Goal: Entertainment & Leisure: Consume media (video, audio)

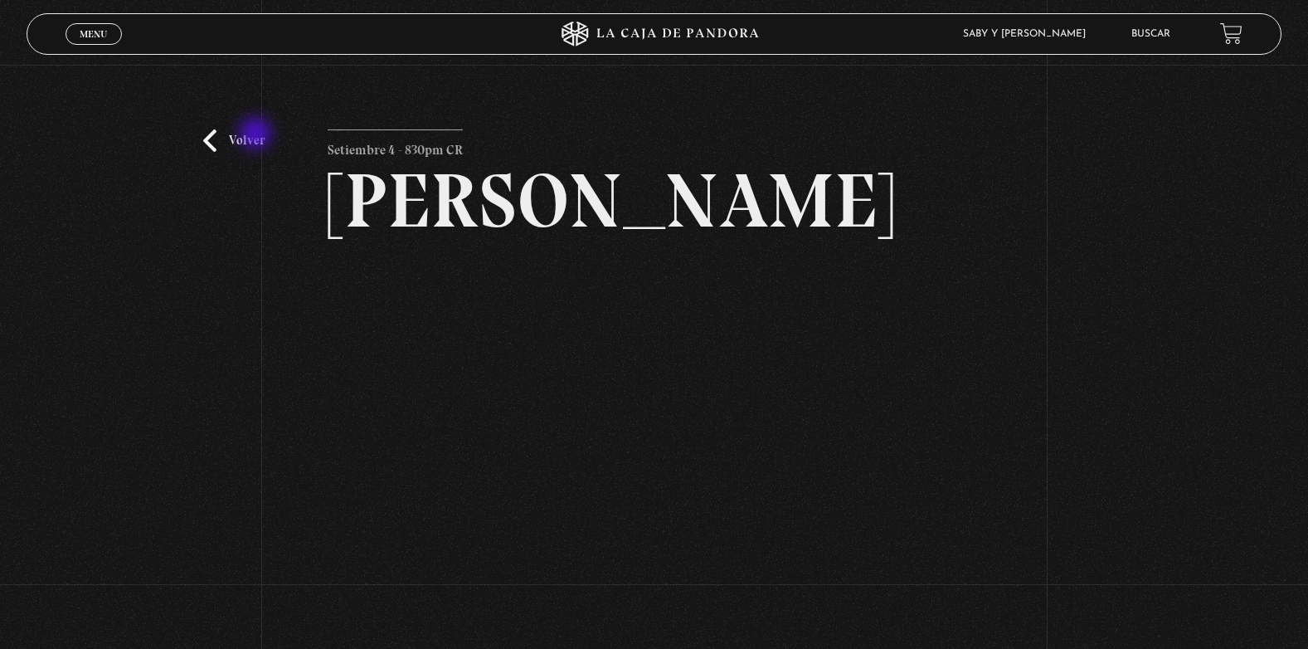
click at [257, 135] on link "Volver" at bounding box center [233, 140] width 61 height 22
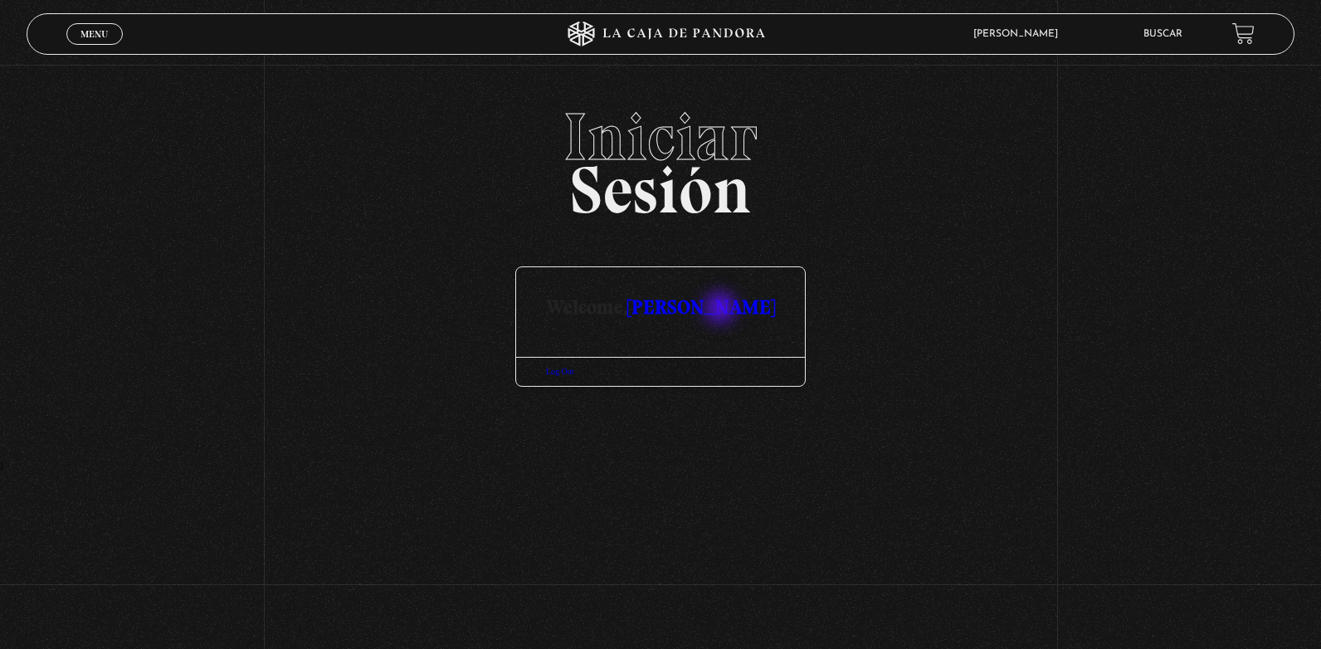
click at [722, 309] on link "[PERSON_NAME]" at bounding box center [701, 306] width 148 height 24
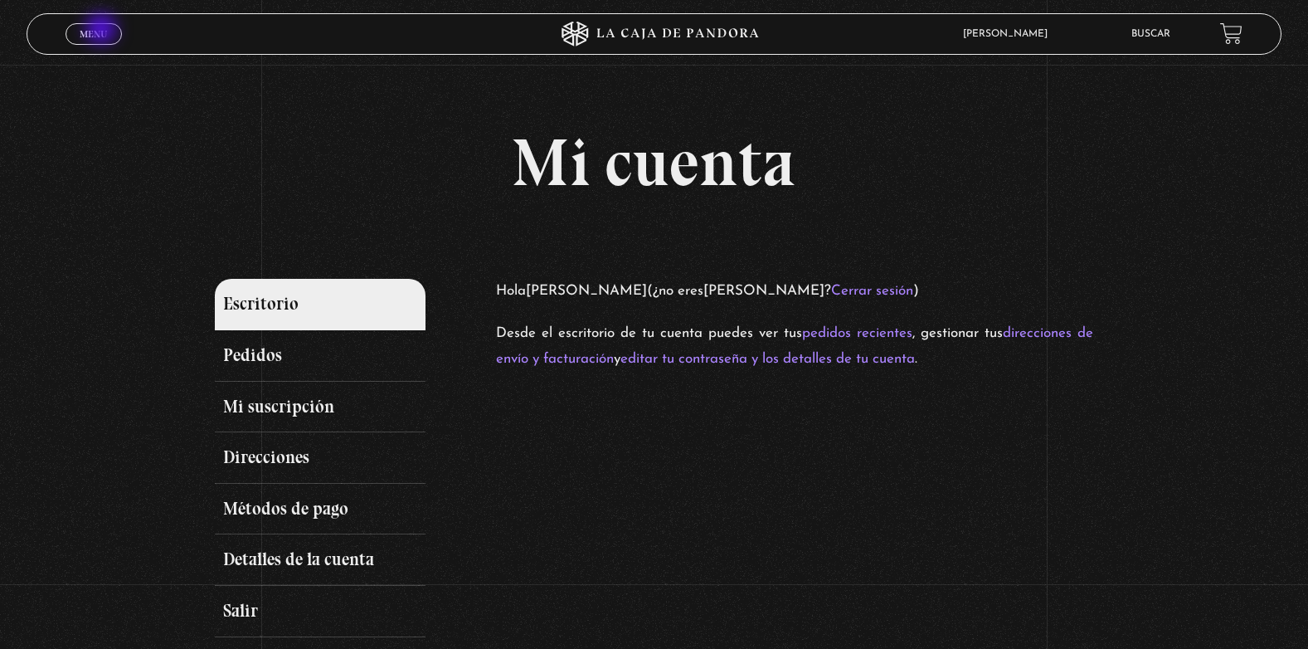
click at [103, 31] on span "Menu" at bounding box center [93, 34] width 27 height 10
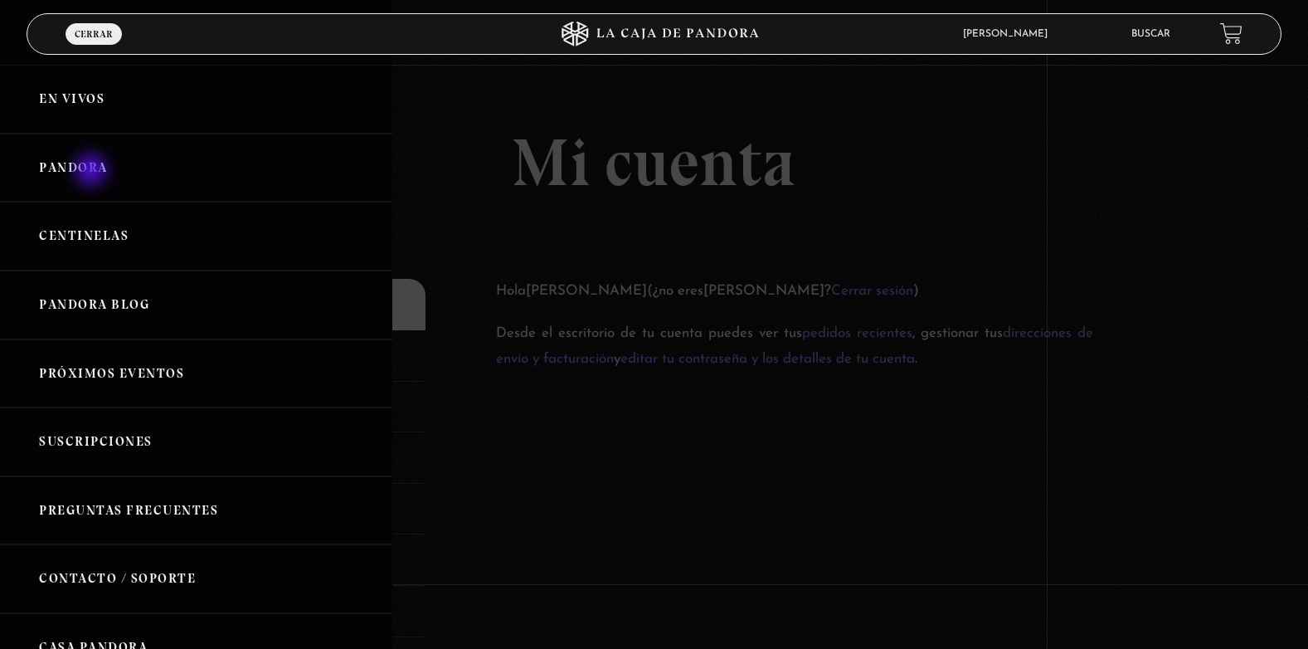
click at [93, 172] on link "Pandora" at bounding box center [196, 168] width 392 height 69
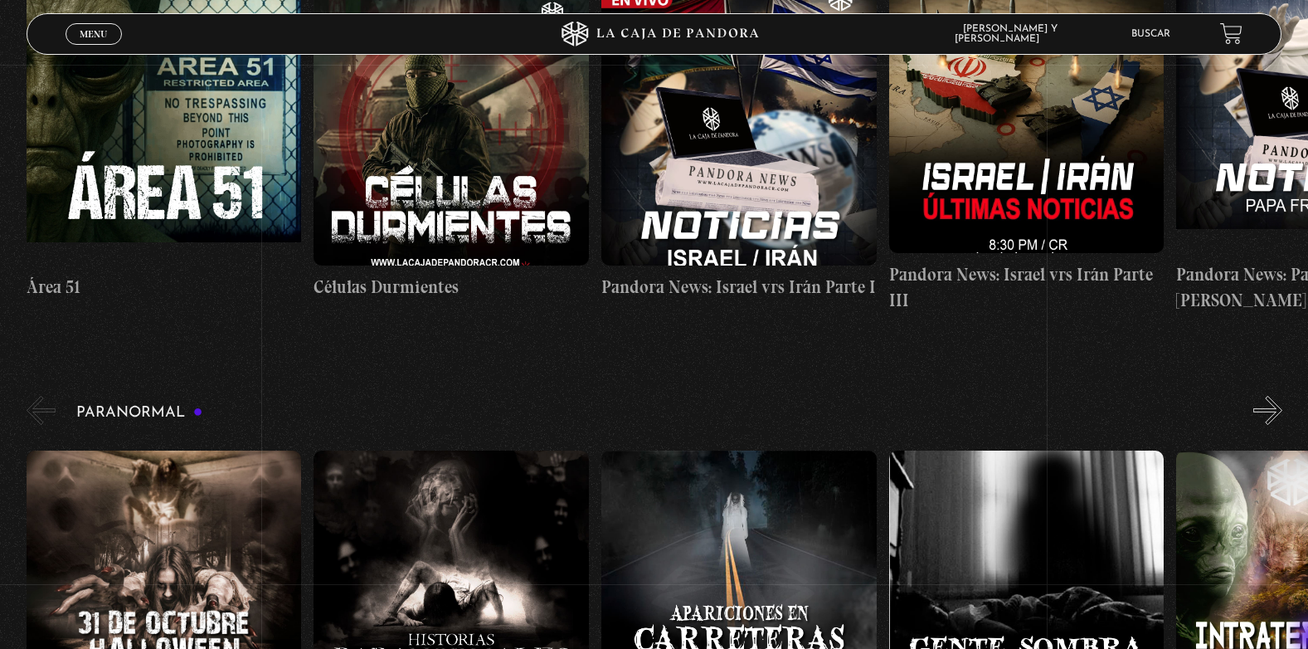
scroll to position [465, 0]
click at [107, 126] on figure at bounding box center [164, 115] width 275 height 299
